Goal: Information Seeking & Learning: Learn about a topic

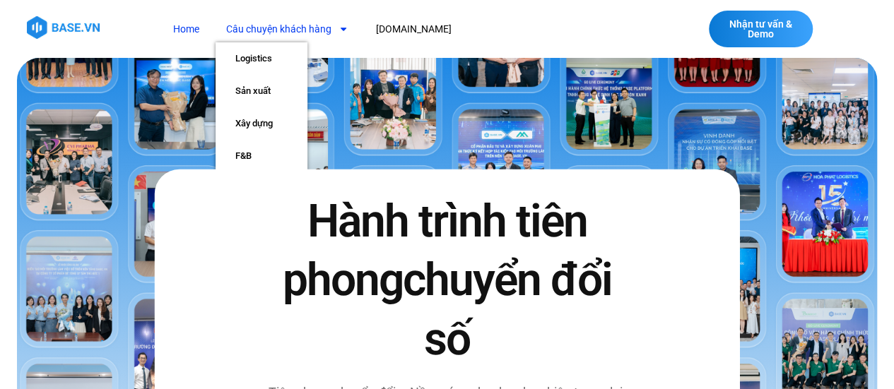
click at [283, 32] on link "Câu chuyện khách hàng" at bounding box center [286, 29] width 143 height 26
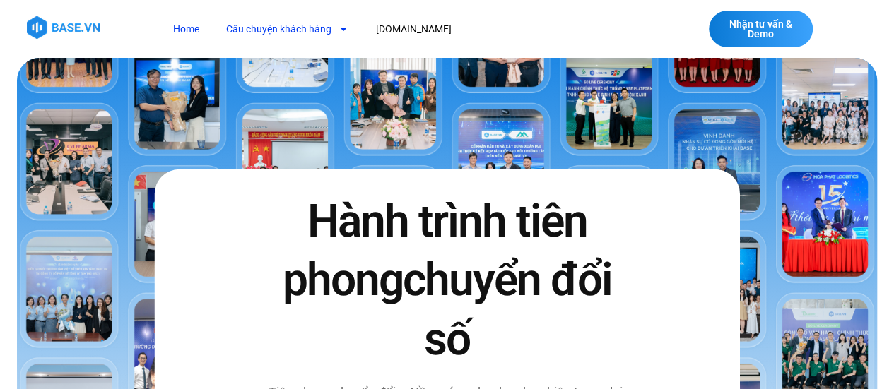
click at [283, 32] on link "Câu chuyện khách hàng" at bounding box center [286, 29] width 143 height 26
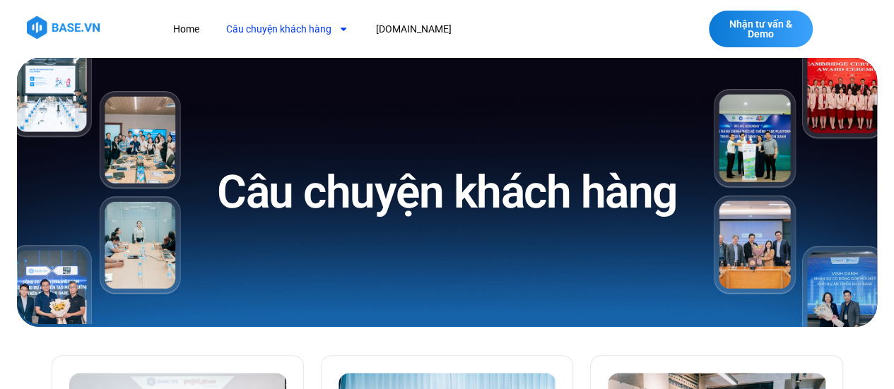
click at [318, 30] on link "Câu chuyện khách hàng" at bounding box center [286, 29] width 143 height 26
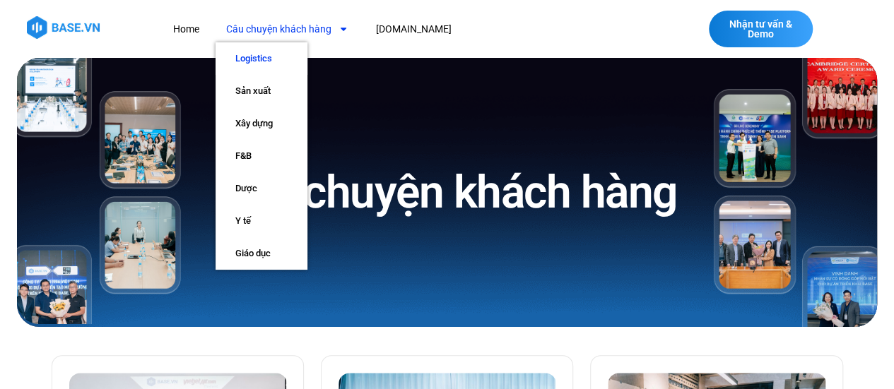
click at [259, 56] on link "Logistics" at bounding box center [261, 58] width 92 height 32
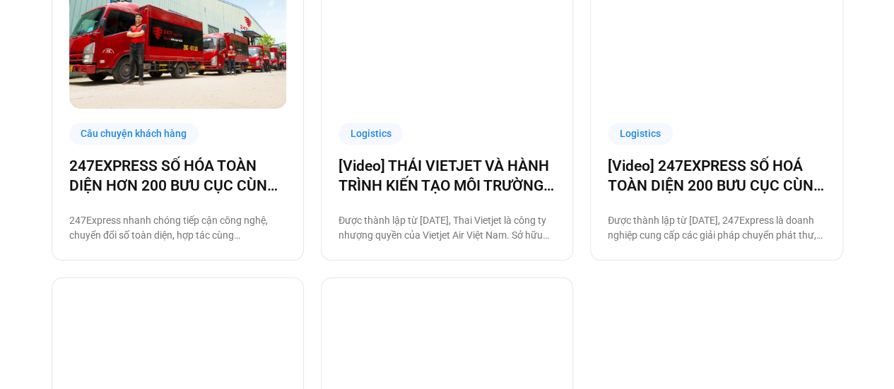
scroll to position [706, 0]
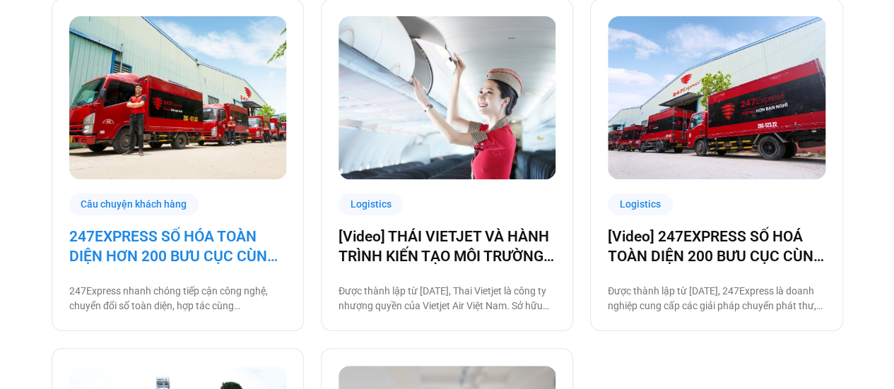
click at [189, 255] on link "247EXPRESS SỐ HÓA TOÀN DIỆN HƠN 200 BƯU CỤC CÙNG [DOMAIN_NAME]" at bounding box center [177, 247] width 217 height 40
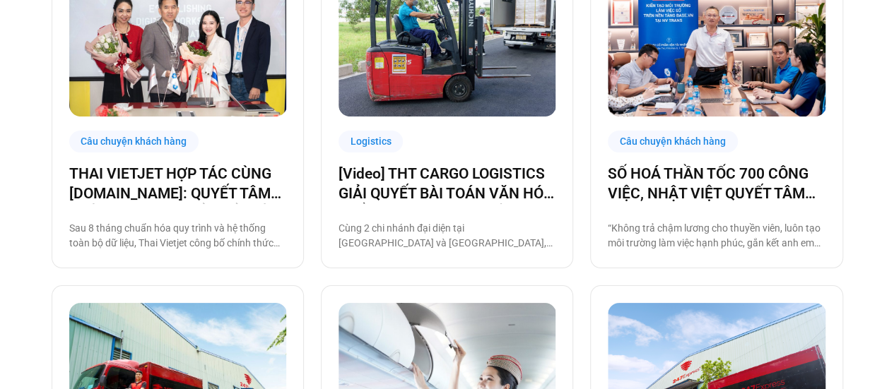
scroll to position [349, 0]
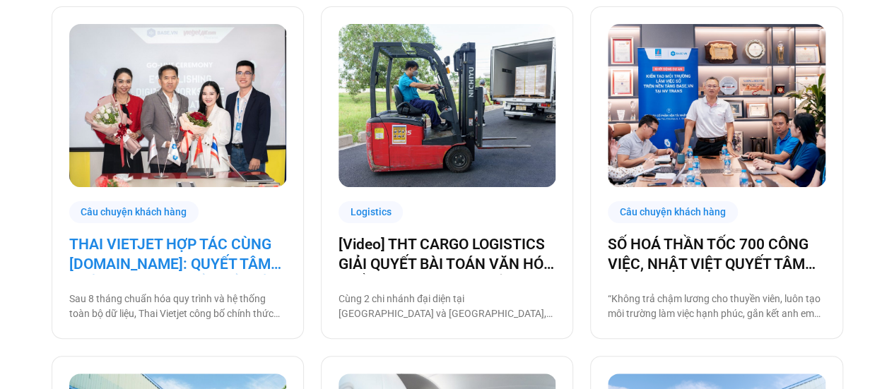
click at [222, 249] on link "THAI VIETJET HỢP TÁC CÙNG [DOMAIN_NAME]: QUYẾT TÂM “CẤT CÁNH” CHUYỂN ĐỔI SỐ" at bounding box center [177, 255] width 217 height 40
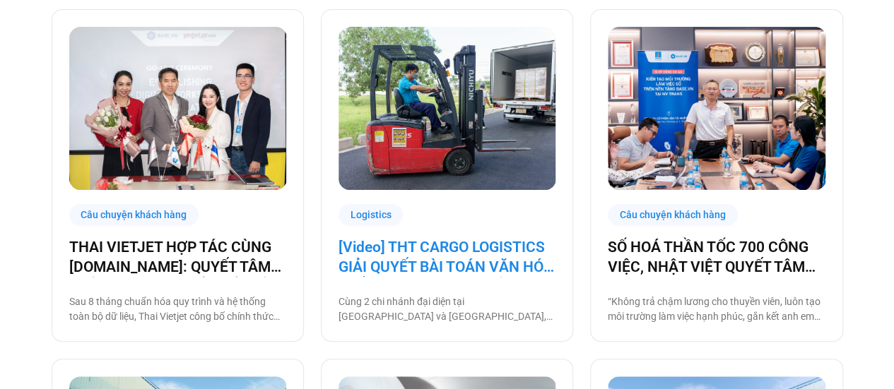
click at [392, 247] on link "[Video] THT CARGO LOGISTICS GIẢI QUYẾT BÀI TOÁN VĂN HÓA NHẰM TĂNG TRƯỞNG BỀN VỮ…" at bounding box center [446, 257] width 217 height 40
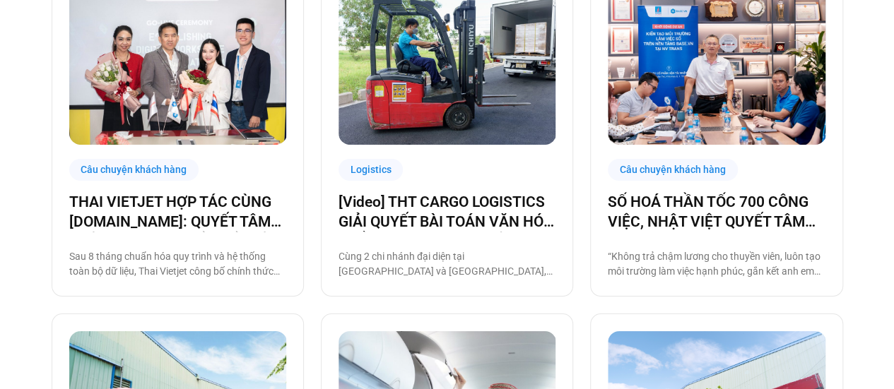
scroll to position [413, 0]
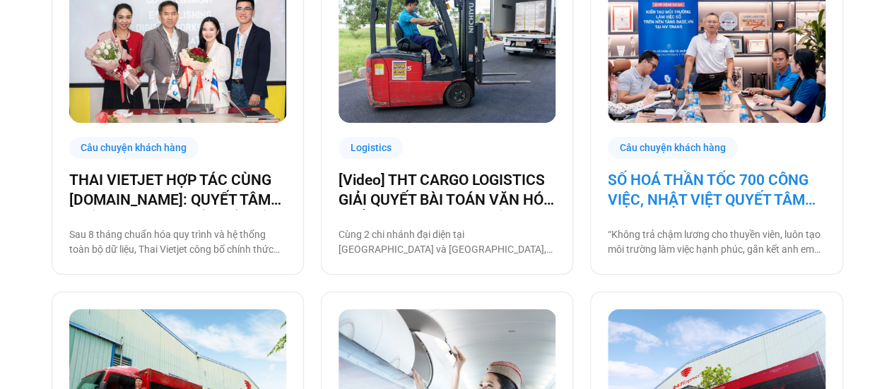
click at [690, 201] on link "SỐ HOÁ THẦN TỐC 700 CÔNG VIỆC, NHẬT VIỆT QUYẾT TÂM “GẮN KẾT TÀU – BỜ”" at bounding box center [716, 190] width 217 height 40
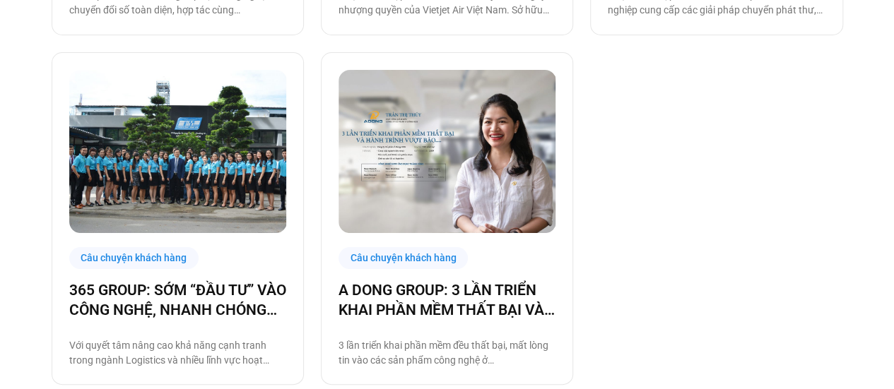
scroll to position [1046, 0]
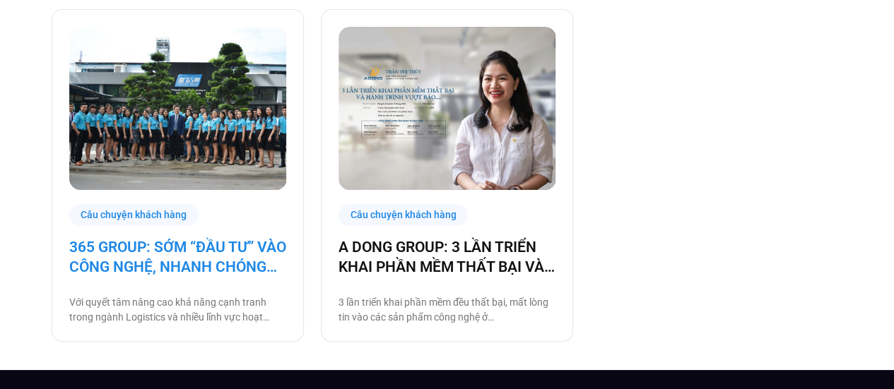
click at [210, 272] on link "365 GROUP: SỚM “ĐẦU TƯ” VÀO CÔNG NGHỆ, NHANH CHÓNG “THU LỢI NHUẬN”" at bounding box center [177, 257] width 217 height 40
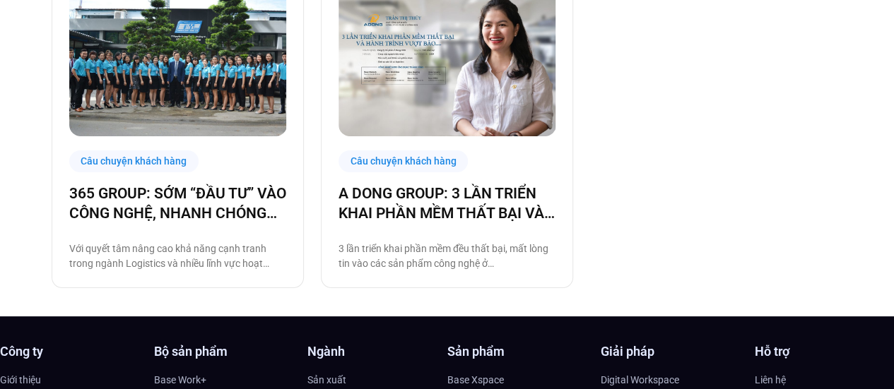
scroll to position [1113, 0]
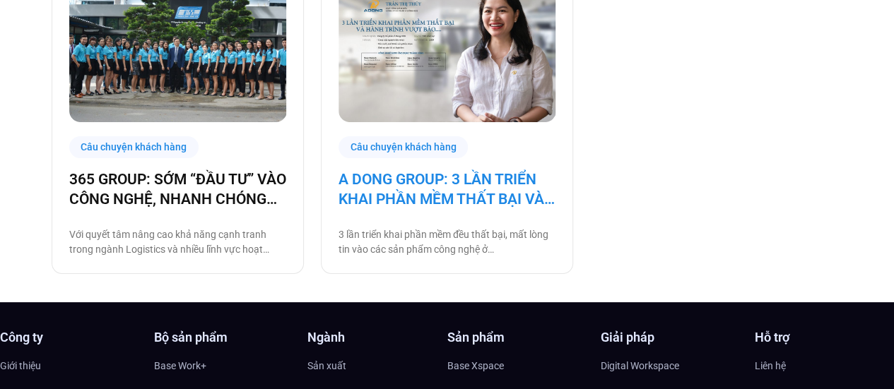
click at [406, 200] on link "A DONG GROUP: 3 LẦN TRIỂN KHAI PHẦN MỀM THẤT BẠI VÀ HÀNH TRÌNH VƯỢT BÃO" at bounding box center [446, 190] width 217 height 40
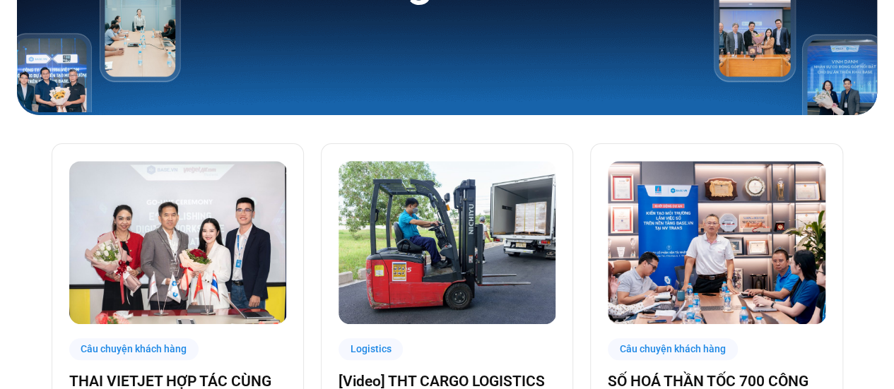
scroll to position [283, 0]
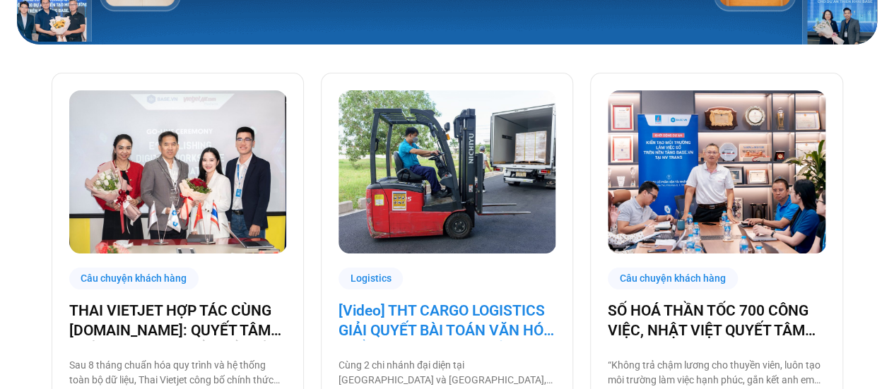
click at [408, 321] on link "[Video] THT CARGO LOGISTICS GIẢI QUYẾT BÀI TOÁN VĂN HÓA NHẰM TĂNG TRƯỞNG BỀN VỮ…" at bounding box center [446, 321] width 217 height 40
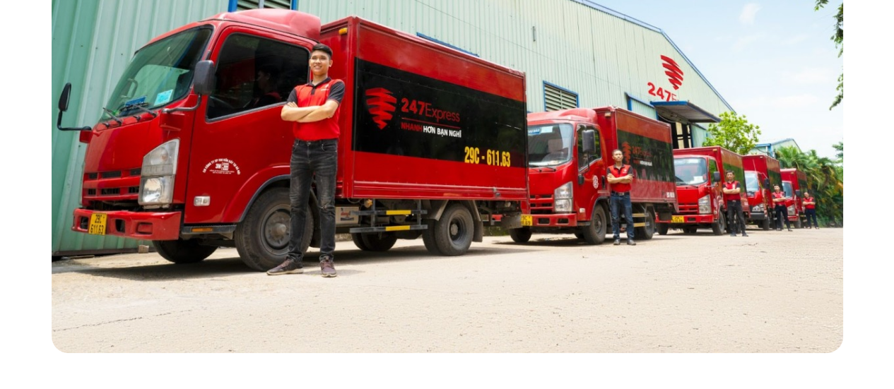
scroll to position [141, 0]
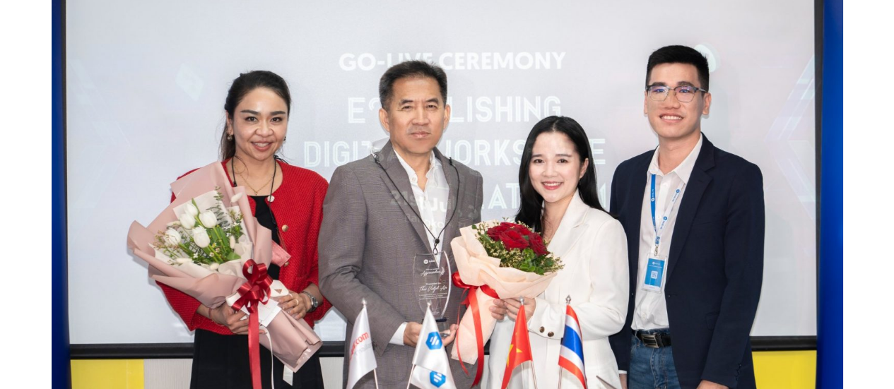
scroll to position [565, 0]
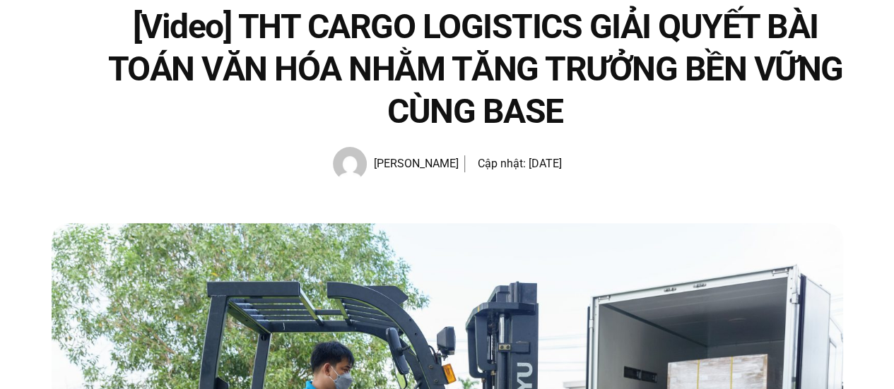
scroll to position [141, 0]
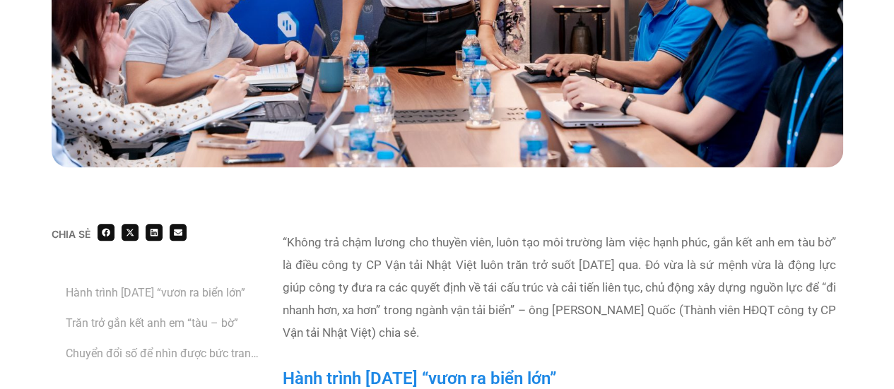
scroll to position [777, 0]
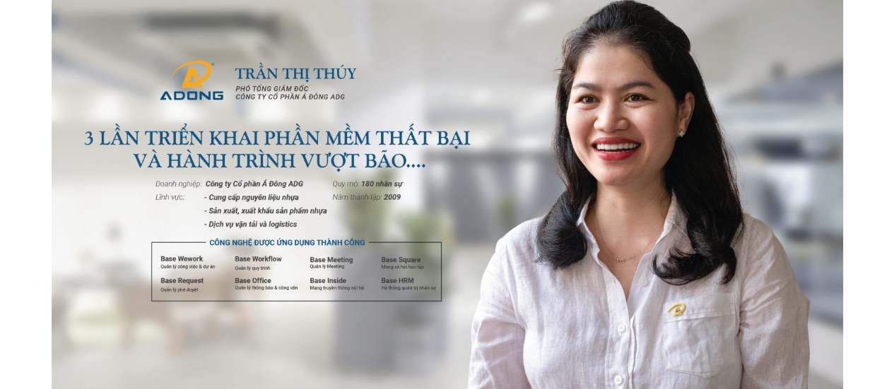
scroll to position [424, 0]
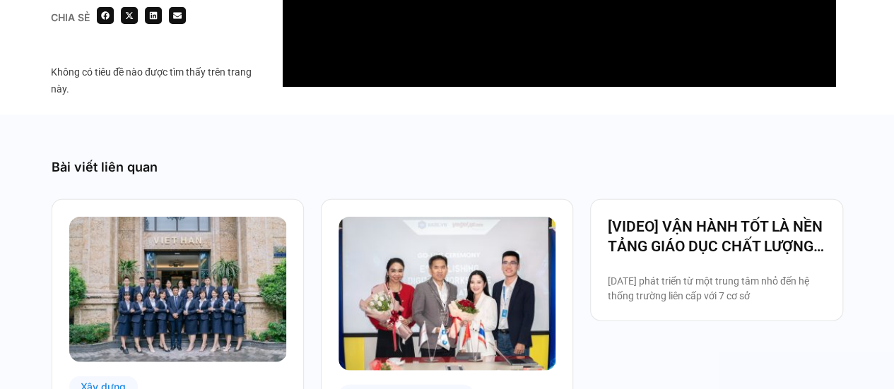
scroll to position [1625, 0]
